Goal: Task Accomplishment & Management: Manage account settings

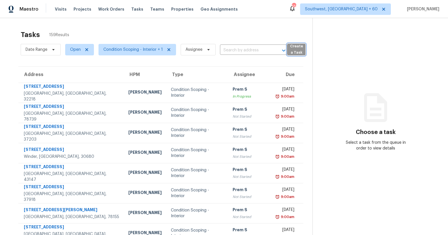
click at [294, 54] on span "Create a Task" at bounding box center [296, 49] width 13 height 13
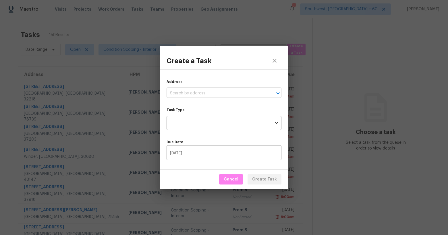
click at [207, 95] on input "text" at bounding box center [215, 93] width 99 height 9
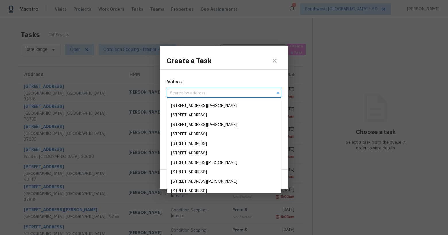
paste input "132 Harriett Dr, San Antonio, TX 78216"
type input "132 Harriett Dr, San Antonio, TX 78216"
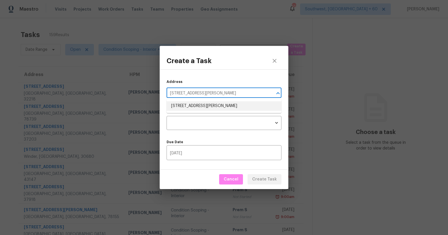
click at [201, 106] on li "132 Harriett Dr, San Antonio, TX 78216" at bounding box center [223, 105] width 115 height 9
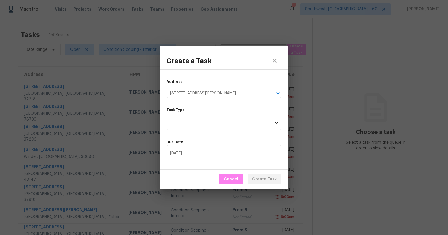
click at [193, 130] on body "Maestro Visits Projects Work Orders Tasks Teams Properties Geo Assignments 555 …" at bounding box center [224, 117] width 448 height 235
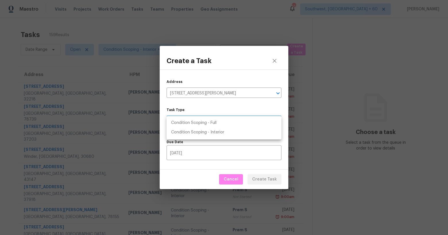
click at [191, 123] on li "Condition Scoping - Full" at bounding box center [223, 122] width 115 height 9
type input "virtual_full_assessment"
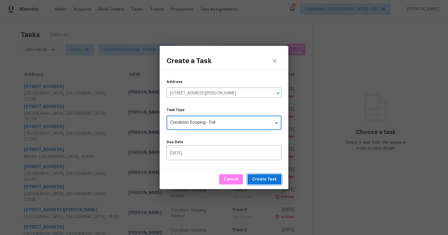
click at [265, 179] on span "Create Task" at bounding box center [264, 179] width 25 height 7
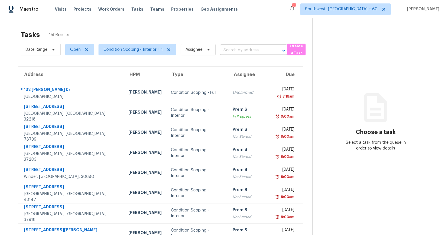
click at [237, 50] on input "text" at bounding box center [245, 50] width 51 height 9
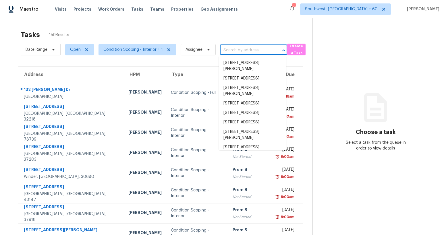
paste input "132 Harriett Dr, San Antonio, TX 78216"
type input "132 Harriett Dr, San Antonio, TX 78216"
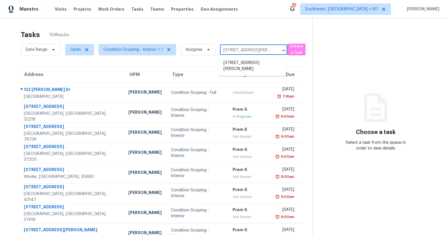
scroll to position [0, 23]
click at [234, 66] on li "132 Harriett Dr, San Antonio, TX 78216" at bounding box center [252, 65] width 67 height 15
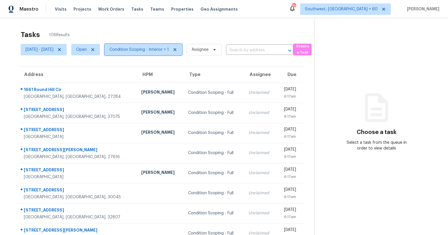
click at [166, 46] on span "Condition Scoping - Interior + 1" at bounding box center [142, 49] width 77 height 11
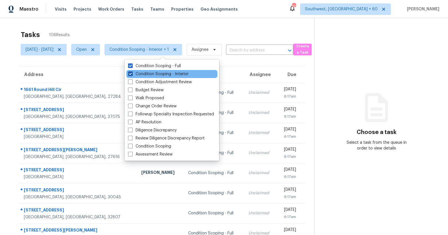
click at [161, 73] on label "Condition Scoping - Interior" at bounding box center [158, 74] width 61 height 6
click at [132, 73] on input "Condition Scoping - Interior" at bounding box center [130, 73] width 4 height 4
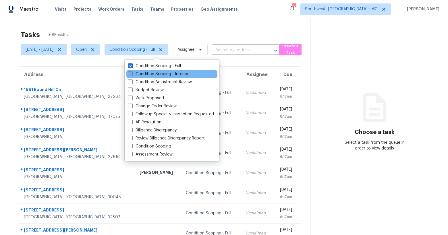
click at [161, 73] on label "Condition Scoping - Interior" at bounding box center [158, 74] width 61 height 6
click at [132, 73] on input "Condition Scoping - Interior" at bounding box center [130, 73] width 4 height 4
checkbox input "true"
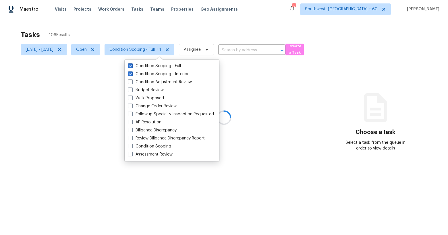
click at [133, 33] on div "Tasks 106 Results" at bounding box center [166, 34] width 291 height 15
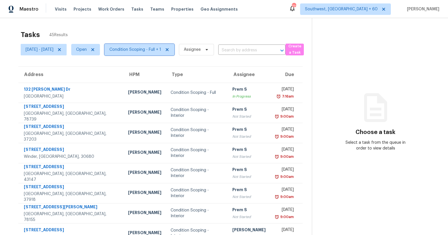
click at [158, 52] on span "Condition Scoping - Full + 1" at bounding box center [135, 50] width 52 height 6
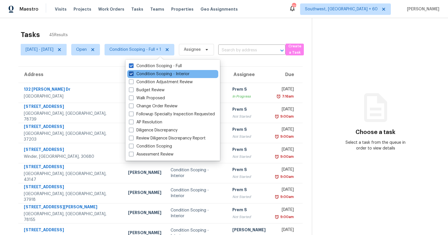
click at [155, 73] on label "Condition Scoping - Interior" at bounding box center [159, 74] width 61 height 6
click at [133, 73] on input "Condition Scoping - Interior" at bounding box center [131, 73] width 4 height 4
checkbox input "false"
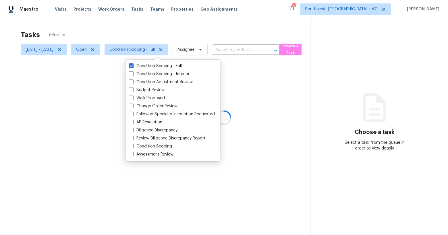
click at [126, 35] on div at bounding box center [224, 117] width 448 height 235
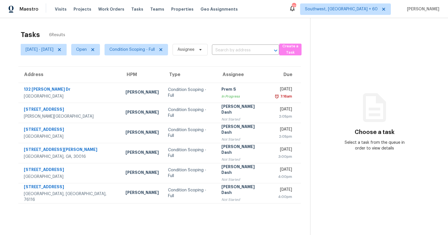
click at [105, 29] on div "Tasks 6 Results" at bounding box center [165, 34] width 289 height 15
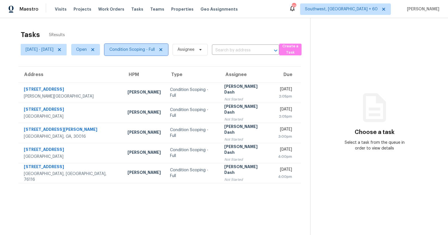
click at [147, 51] on span "Condition Scoping - Full" at bounding box center [131, 50] width 45 height 6
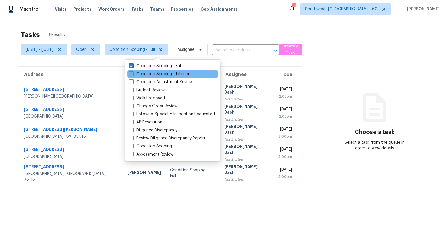
click at [147, 75] on label "Condition Scoping - Interior" at bounding box center [159, 74] width 61 height 6
click at [133, 75] on input "Condition Scoping - Interior" at bounding box center [131, 73] width 4 height 4
checkbox input "true"
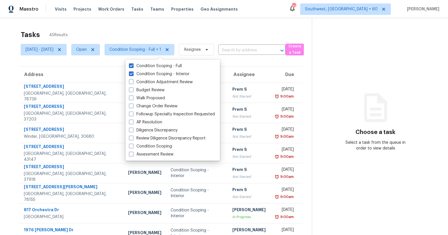
click at [209, 28] on div "Tasks 45 Results" at bounding box center [166, 34] width 291 height 15
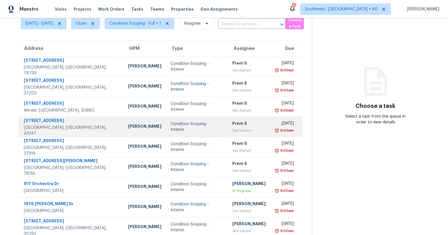
scroll to position [64, 0]
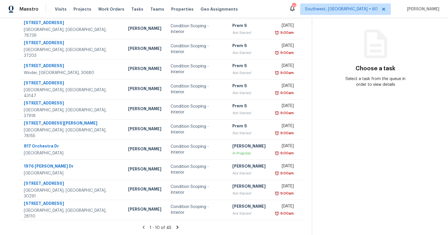
click at [178, 228] on icon at bounding box center [177, 227] width 2 height 3
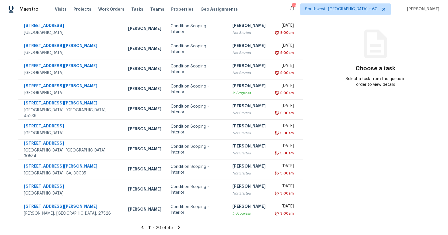
click at [180, 227] on icon at bounding box center [178, 227] width 5 height 5
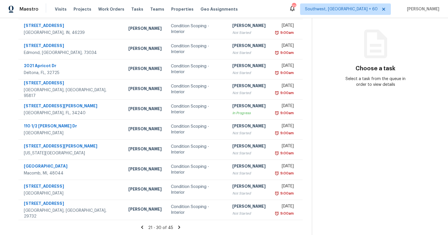
click at [180, 227] on icon at bounding box center [178, 227] width 5 height 5
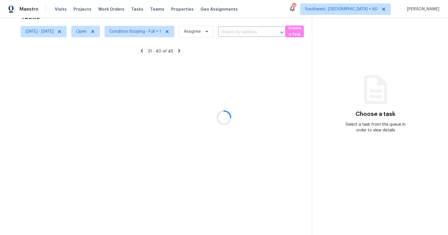
scroll to position [18, 0]
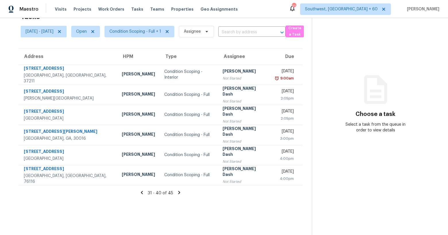
click at [146, 195] on div "31 - 40 of 45" at bounding box center [160, 193] width 302 height 6
click at [143, 193] on icon at bounding box center [142, 192] width 2 height 3
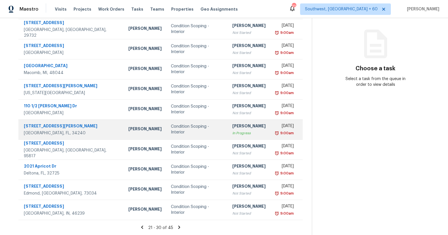
scroll to position [0, 0]
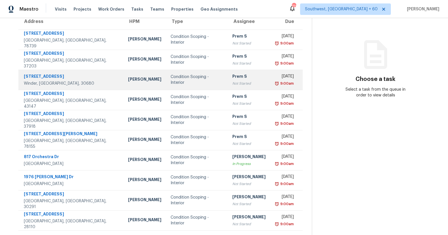
scroll to position [64, 0]
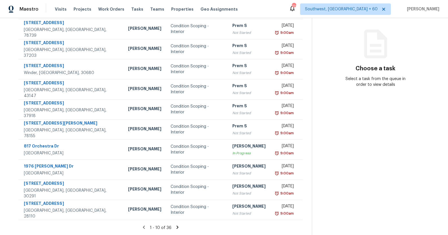
click at [178, 228] on icon at bounding box center [177, 227] width 2 height 3
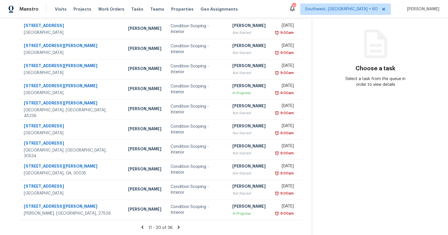
click at [181, 225] on icon at bounding box center [178, 227] width 5 height 5
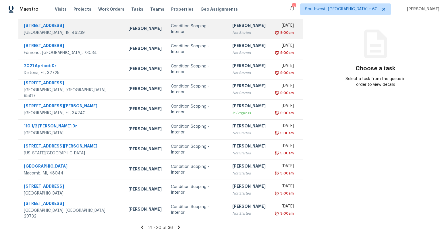
scroll to position [0, 0]
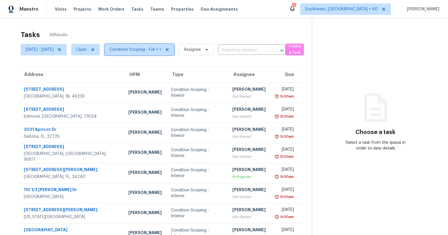
click at [144, 50] on span "Condition Scoping - Full + 1" at bounding box center [135, 50] width 52 height 6
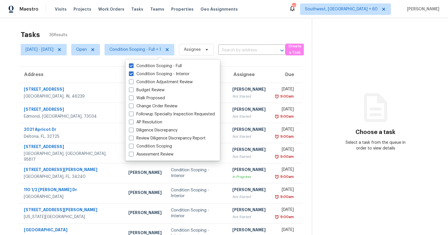
click at [134, 32] on div "Tasks 36 Results" at bounding box center [166, 34] width 291 height 15
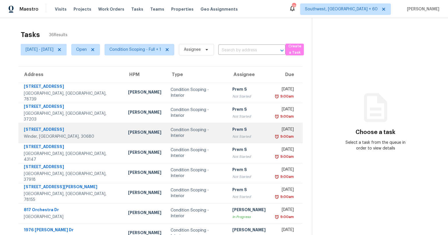
scroll to position [64, 0]
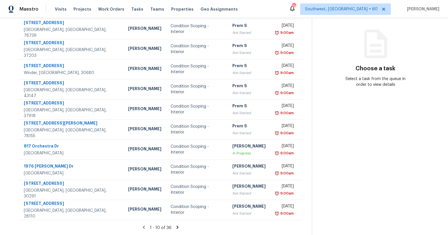
click at [178, 226] on icon at bounding box center [177, 227] width 2 height 3
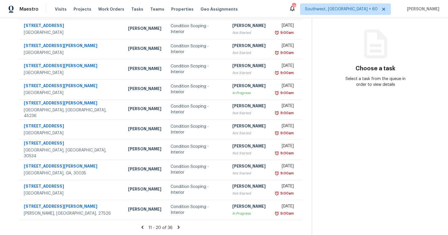
click at [181, 228] on icon at bounding box center [178, 227] width 5 height 5
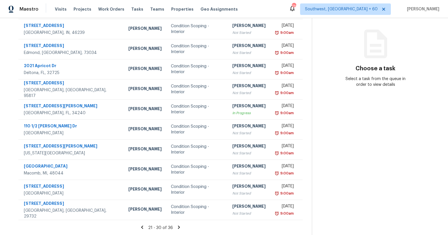
click at [180, 227] on icon at bounding box center [179, 227] width 2 height 3
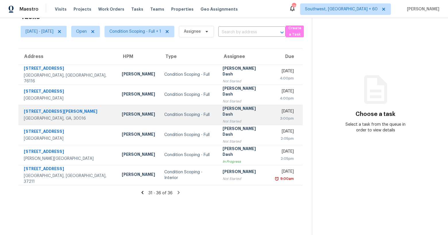
scroll to position [0, 0]
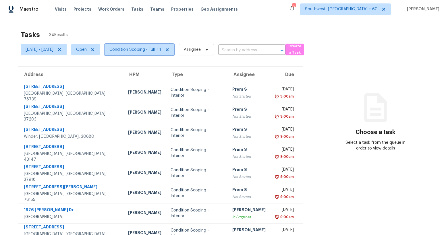
click at [161, 47] on span "Condition Scoping - Full + 1" at bounding box center [135, 50] width 52 height 6
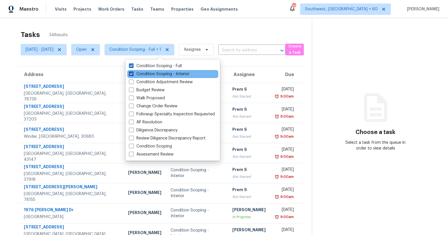
click at [154, 74] on label "Condition Scoping - Interior" at bounding box center [159, 74] width 61 height 6
click at [133, 74] on input "Condition Scoping - Interior" at bounding box center [131, 73] width 4 height 4
checkbox input "false"
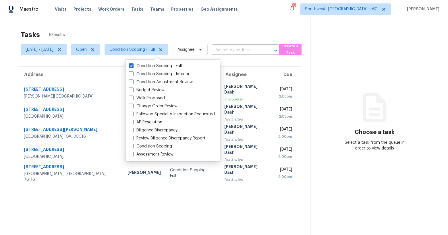
click at [127, 32] on div "Tasks 5 Results" at bounding box center [165, 34] width 289 height 15
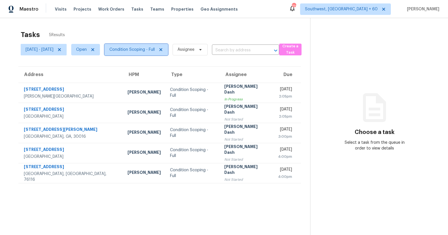
click at [148, 50] on span "Condition Scoping - Full" at bounding box center [131, 50] width 45 height 6
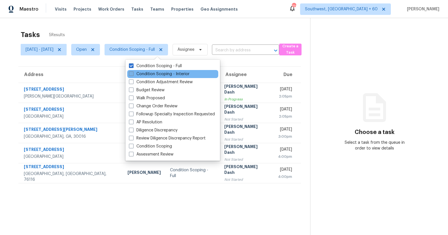
click at [146, 74] on label "Condition Scoping - Interior" at bounding box center [159, 74] width 61 height 6
click at [133, 74] on input "Condition Scoping - Interior" at bounding box center [131, 73] width 4 height 4
checkbox input "true"
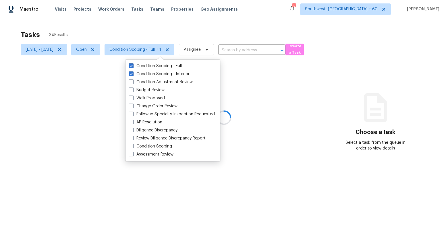
click at [120, 38] on div at bounding box center [224, 117] width 448 height 235
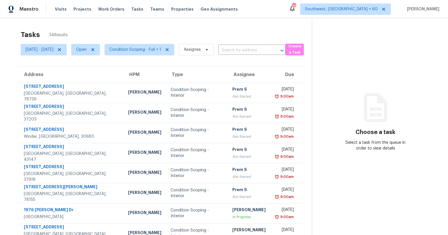
drag, startPoint x: 76, startPoint y: 36, endPoint x: 28, endPoint y: 29, distance: 49.3
click at [28, 29] on div "Tasks 34 Results" at bounding box center [166, 34] width 291 height 15
drag, startPoint x: 22, startPoint y: 35, endPoint x: 74, endPoint y: 35, distance: 51.9
click at [74, 35] on div "Tasks 34 Results" at bounding box center [166, 34] width 291 height 15
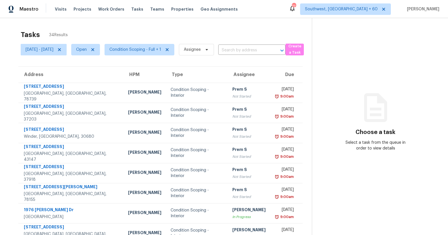
click at [74, 35] on div "Tasks 34 Results" at bounding box center [166, 34] width 291 height 15
